Goal: Task Accomplishment & Management: Complete application form

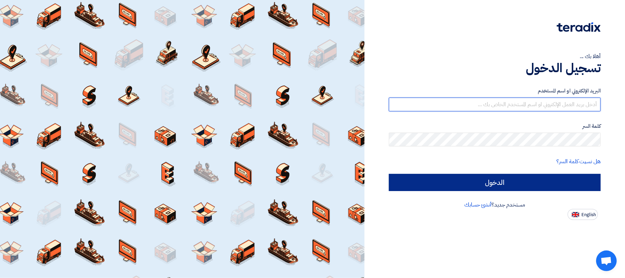
type input "[EMAIL_ADDRESS][DOMAIN_NAME]"
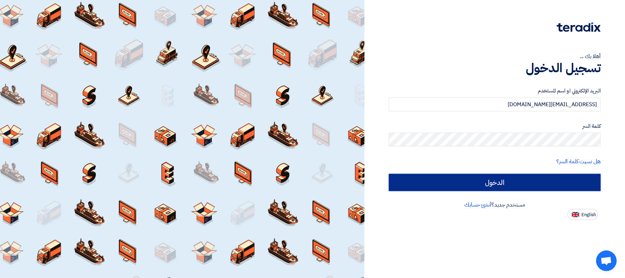
click at [459, 180] on input "الدخول" at bounding box center [495, 182] width 212 height 17
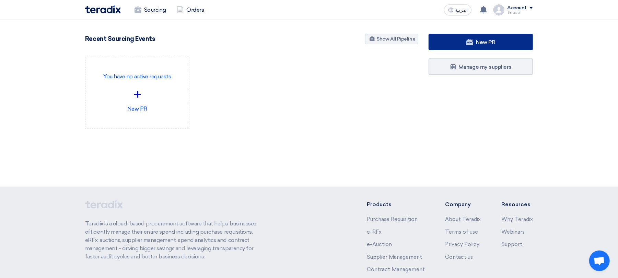
click at [451, 43] on link "New PR" at bounding box center [481, 42] width 104 height 16
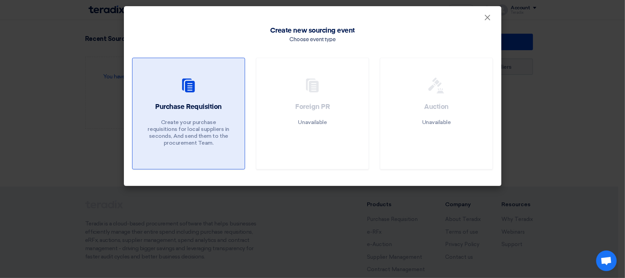
click at [171, 118] on div "Purchase Requisition Create your purchase requisitions for local suppliers in s…" at bounding box center [189, 126] width 96 height 48
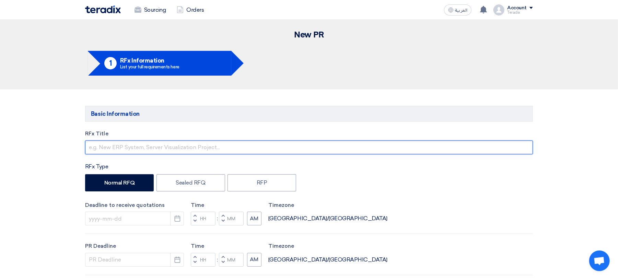
click at [135, 144] on input "text" at bounding box center [309, 147] width 448 height 14
paste input "F8 Piston Vibrator"
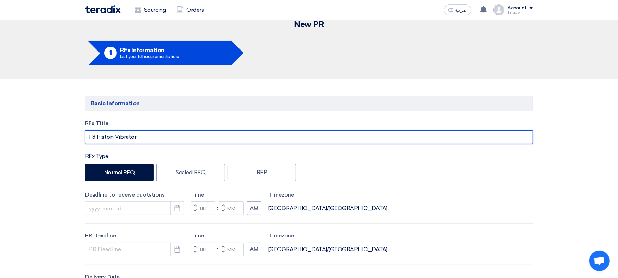
scroll to position [46, 0]
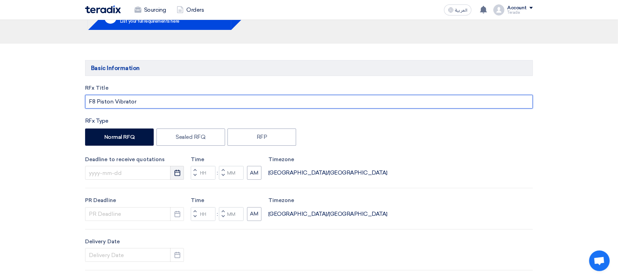
type input "F8 Piston Vibrator"
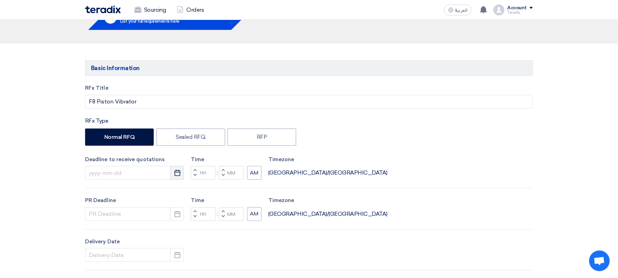
click at [177, 178] on button "Pick a date" at bounding box center [177, 173] width 14 height 14
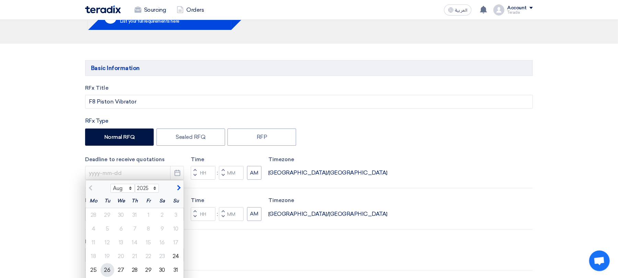
click at [106, 265] on div "26" at bounding box center [108, 270] width 14 height 14
type input "[DATE]"
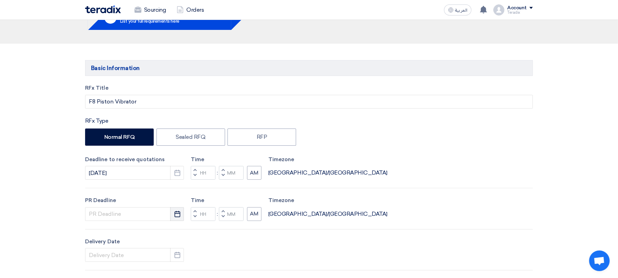
click at [177, 219] on button "Pick a date" at bounding box center [177, 214] width 14 height 14
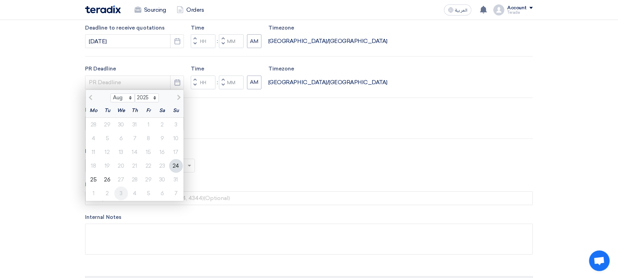
scroll to position [183, 0]
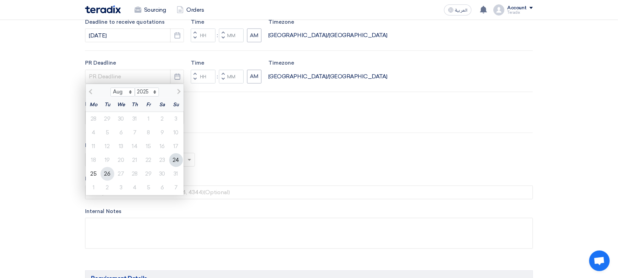
click at [109, 173] on div "26" at bounding box center [108, 174] width 14 height 14
type input "[DATE]"
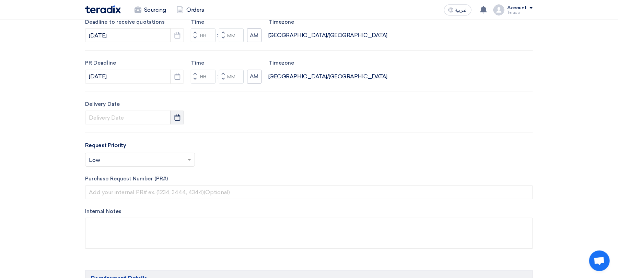
click at [182, 119] on button "Pick a date" at bounding box center [177, 118] width 14 height 14
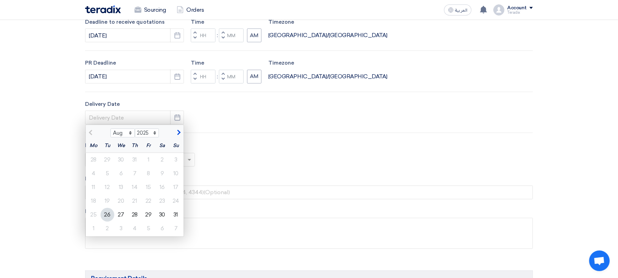
click at [111, 215] on div "26" at bounding box center [108, 215] width 14 height 14
type input "[DATE]"
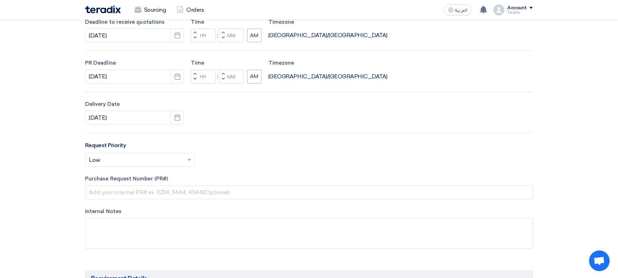
click at [227, 39] on button "Decrement minutes" at bounding box center [223, 38] width 8 height 9
type input "11"
type input "59"
click at [225, 79] on button "Decrement minutes" at bounding box center [223, 79] width 8 height 9
type input "11"
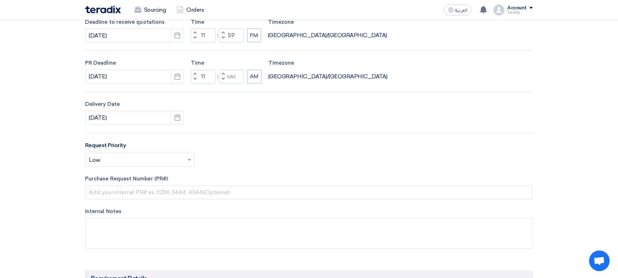
type input "59"
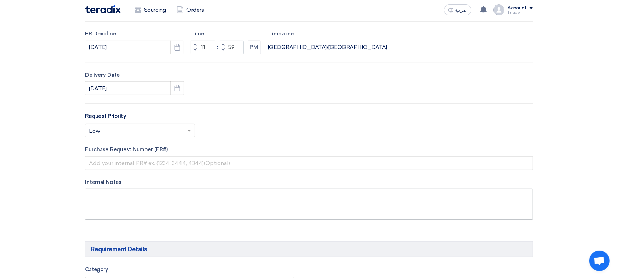
scroll to position [229, 0]
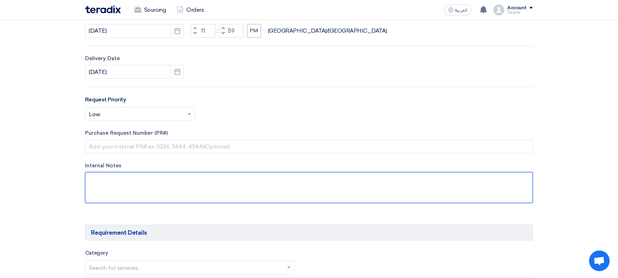
click at [164, 180] on textarea at bounding box center [309, 187] width 448 height 31
paste textarea "[PERSON_NAME] Hatrash [EMAIL_ADDRESS][DOMAIN_NAME] [PHONE_NUMBER](Work) Camel S…"
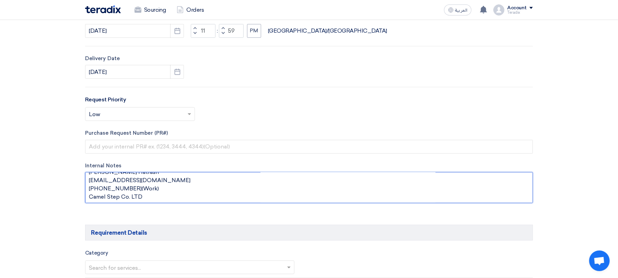
scroll to position [8, 0]
type textarea "[PERSON_NAME] Hatrash [EMAIL_ADDRESS][DOMAIN_NAME] [PHONE_NUMBER](Work) Camel S…"
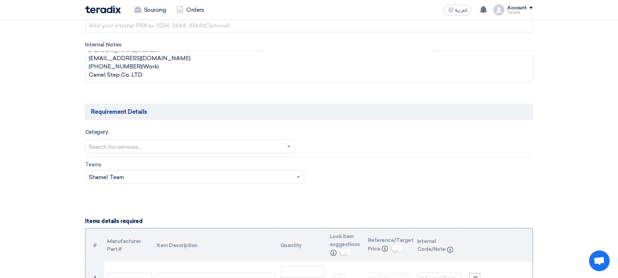
scroll to position [366, 0]
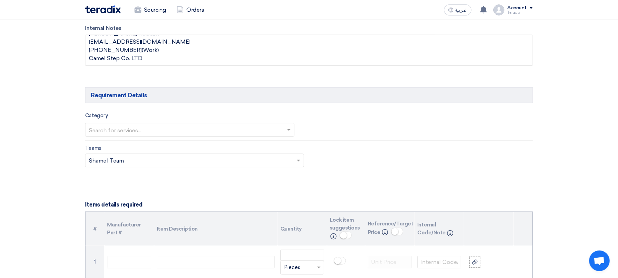
click at [207, 130] on input "text" at bounding box center [186, 130] width 195 height 11
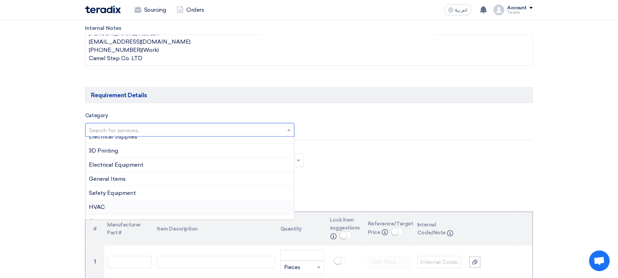
scroll to position [158, 0]
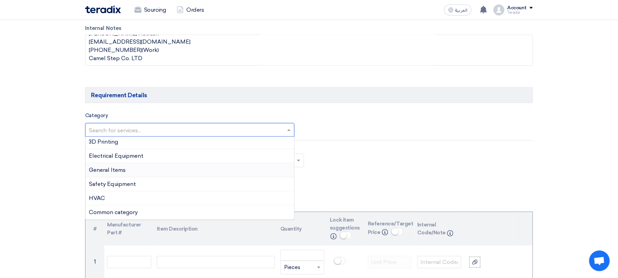
click at [150, 172] on div "General Items" at bounding box center [190, 170] width 209 height 14
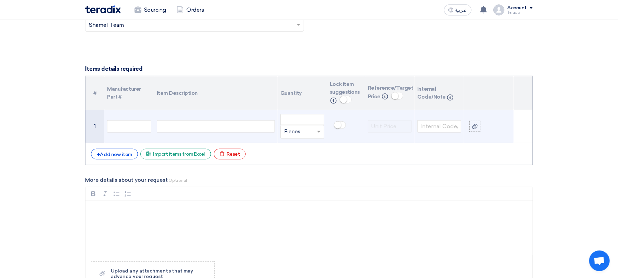
scroll to position [503, 0]
click at [196, 130] on div at bounding box center [216, 126] width 118 height 12
paste div
click at [308, 122] on input "number" at bounding box center [303, 118] width 44 height 11
click at [306, 122] on input "3" at bounding box center [303, 118] width 44 height 11
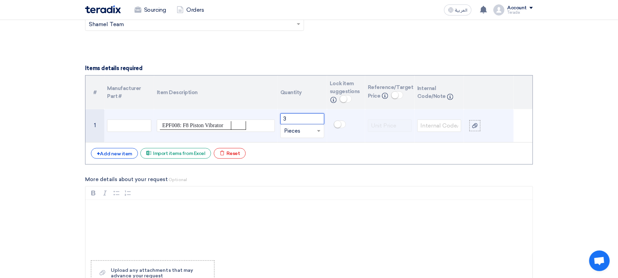
click at [306, 122] on input "3" at bounding box center [303, 118] width 44 height 11
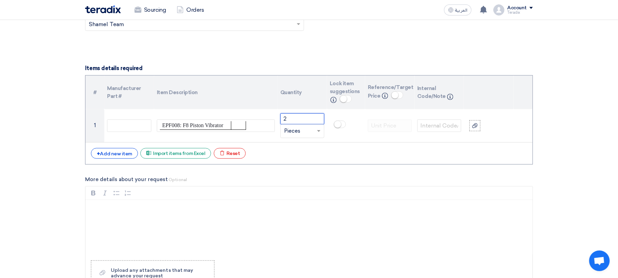
type input "2"
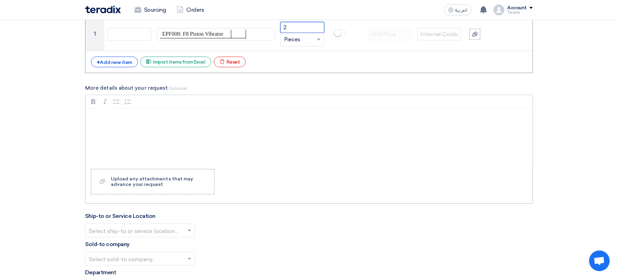
scroll to position [595, 0]
click at [316, 162] on div "Rich Text Editor, main" at bounding box center [309, 135] width 447 height 55
click at [169, 226] on div "Select ship-to or service location..." at bounding box center [140, 230] width 110 height 14
click at [158, 248] on div "Obeikan Digital Solutions" at bounding box center [140, 244] width 109 height 14
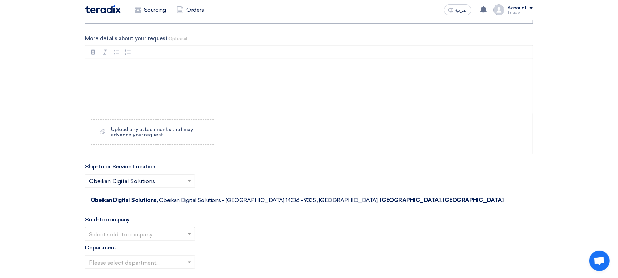
scroll to position [687, 0]
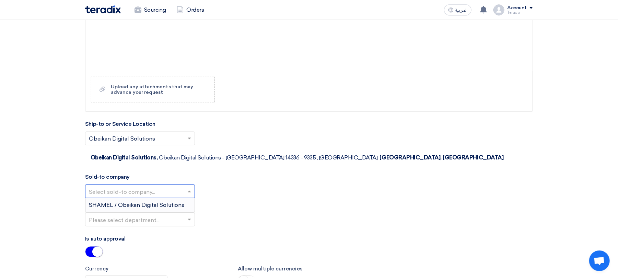
drag, startPoint x: 189, startPoint y: 180, endPoint x: 185, endPoint y: 202, distance: 21.9
click at [190, 187] on span at bounding box center [190, 191] width 9 height 8
click at [184, 203] on div "Department Please select department..." at bounding box center [309, 216] width 448 height 31
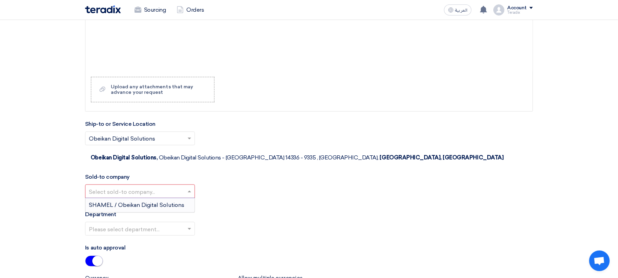
click at [190, 187] on span at bounding box center [190, 191] width 9 height 8
click at [184, 198] on div "SHAMEL / Obeikan Digital Solutions" at bounding box center [140, 205] width 109 height 14
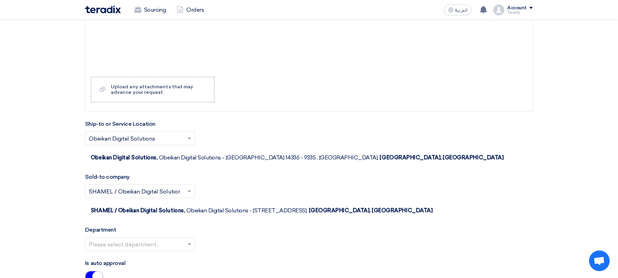
click at [179, 239] on input "text" at bounding box center [136, 244] width 95 height 11
click at [171, 251] on div "Procurement Department" at bounding box center [140, 258] width 109 height 14
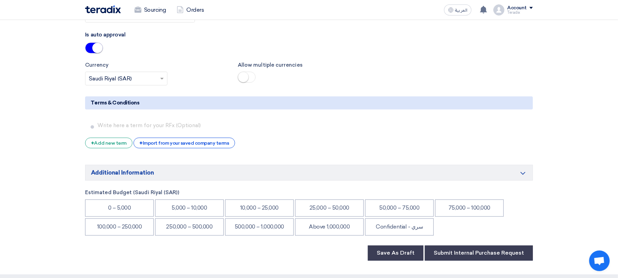
scroll to position [916, 0]
click at [399, 218] on li "Confidential - سري" at bounding box center [399, 226] width 69 height 17
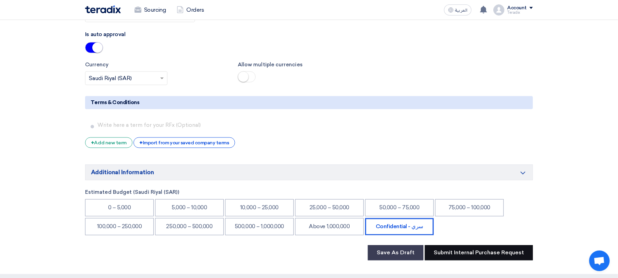
click at [464, 245] on button "Submit Internal Purchase Request" at bounding box center [479, 252] width 108 height 15
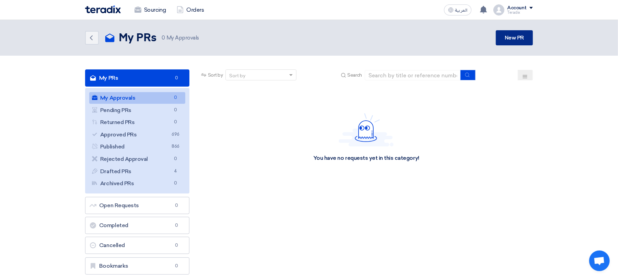
click at [520, 41] on link "New PR" at bounding box center [514, 37] width 37 height 15
